Goal: Information Seeking & Learning: Learn about a topic

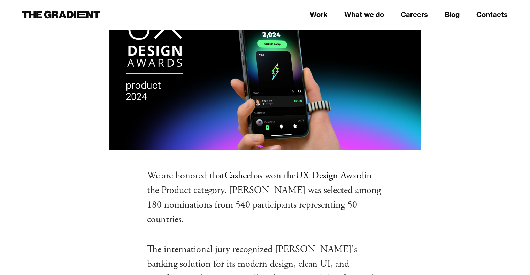
scroll to position [177, 0]
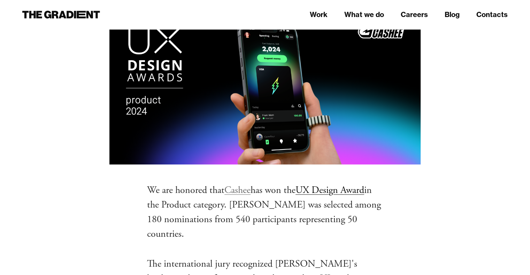
click at [228, 193] on link "Cashee" at bounding box center [237, 190] width 26 height 13
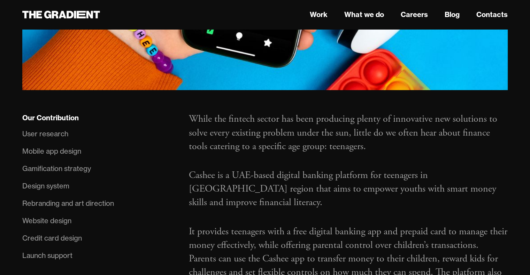
scroll to position [418, 0]
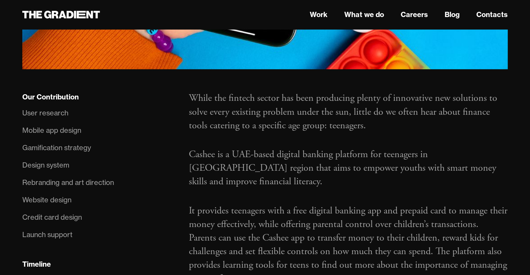
click at [49, 152] on div "Gamification strategy" at bounding box center [56, 147] width 69 height 11
click at [53, 147] on div "Gamification strategy" at bounding box center [56, 147] width 69 height 11
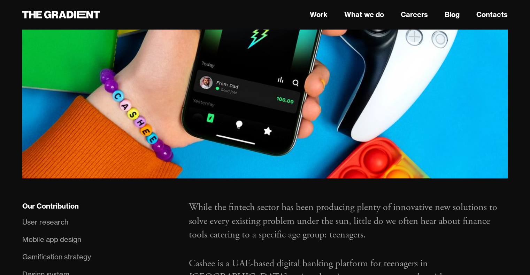
scroll to position [383, 0]
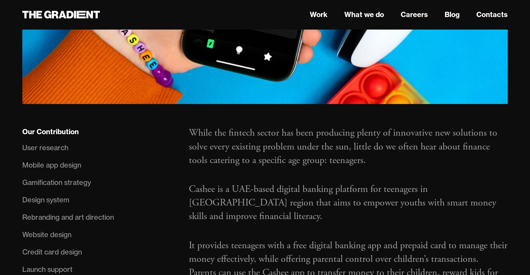
click at [57, 185] on div "Gamification strategy" at bounding box center [56, 182] width 69 height 11
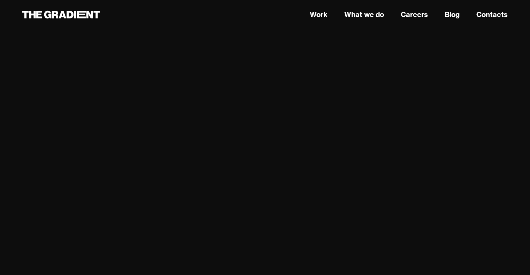
scroll to position [7909, 0]
drag, startPoint x: 320, startPoint y: 207, endPoint x: 173, endPoint y: 102, distance: 180.8
copy div "some spice At the heart of this system are Cashee coins, the internal currency …"
